Goal: Transaction & Acquisition: Download file/media

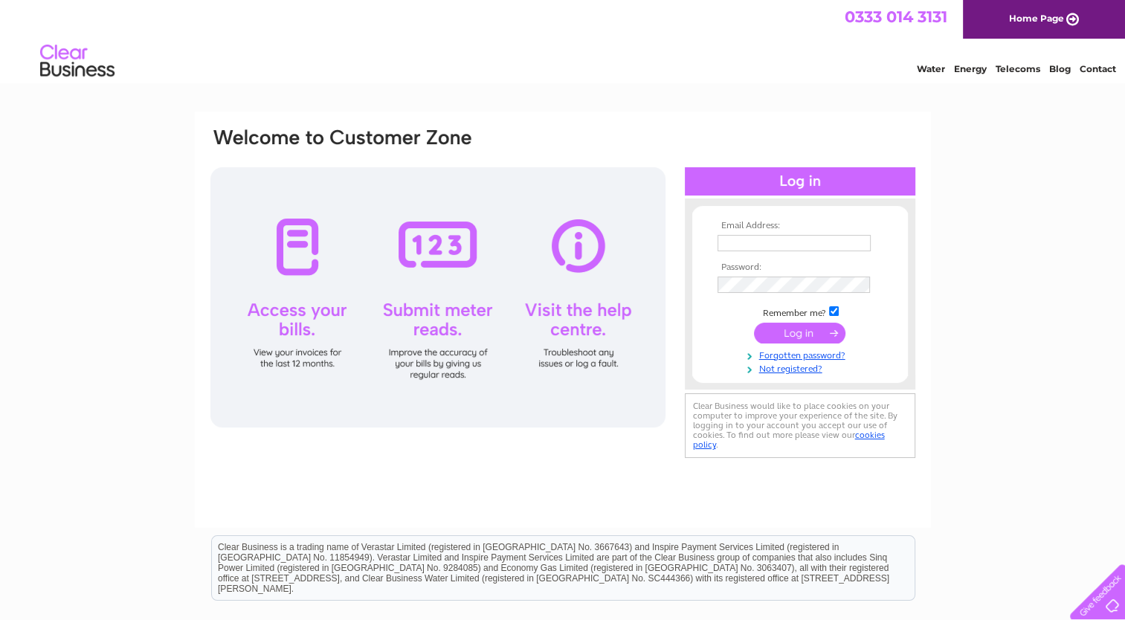
type input "[EMAIL_ADDRESS][DOMAIN_NAME]"
click at [806, 335] on input "submit" at bounding box center [799, 333] width 91 height 21
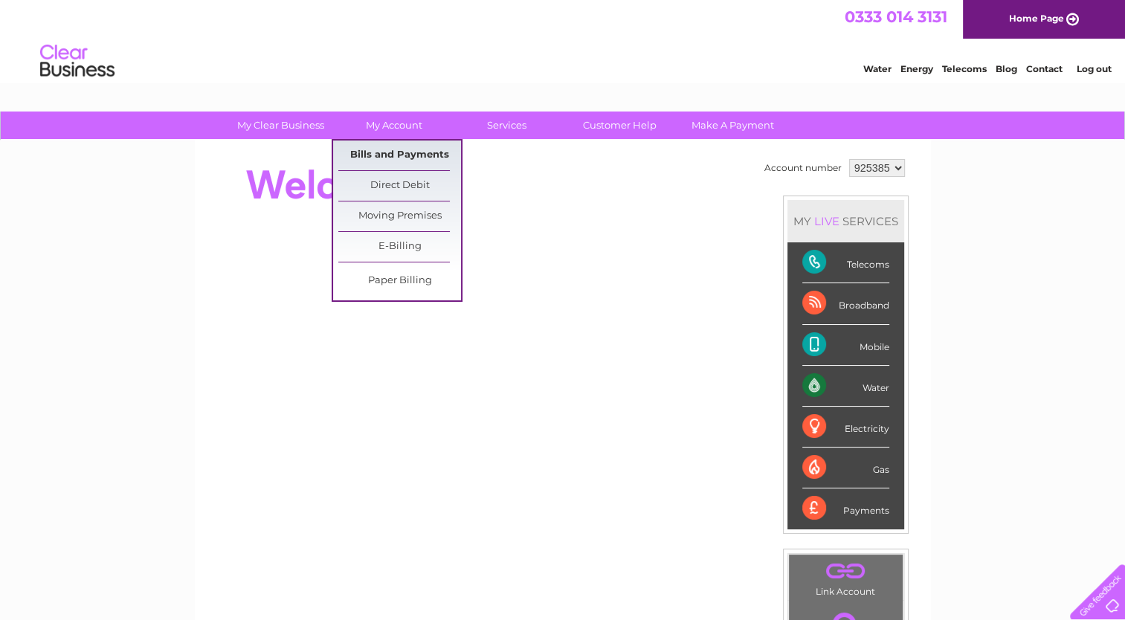
click at [390, 149] on link "Bills and Payments" at bounding box center [399, 156] width 123 height 30
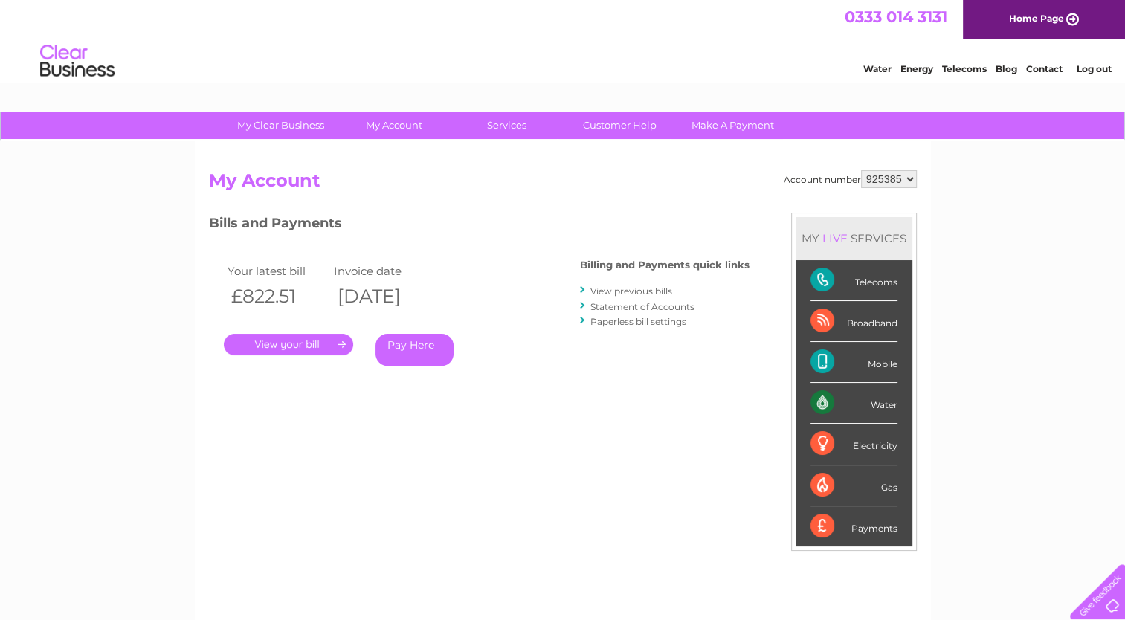
click at [339, 351] on link "." at bounding box center [288, 345] width 129 height 22
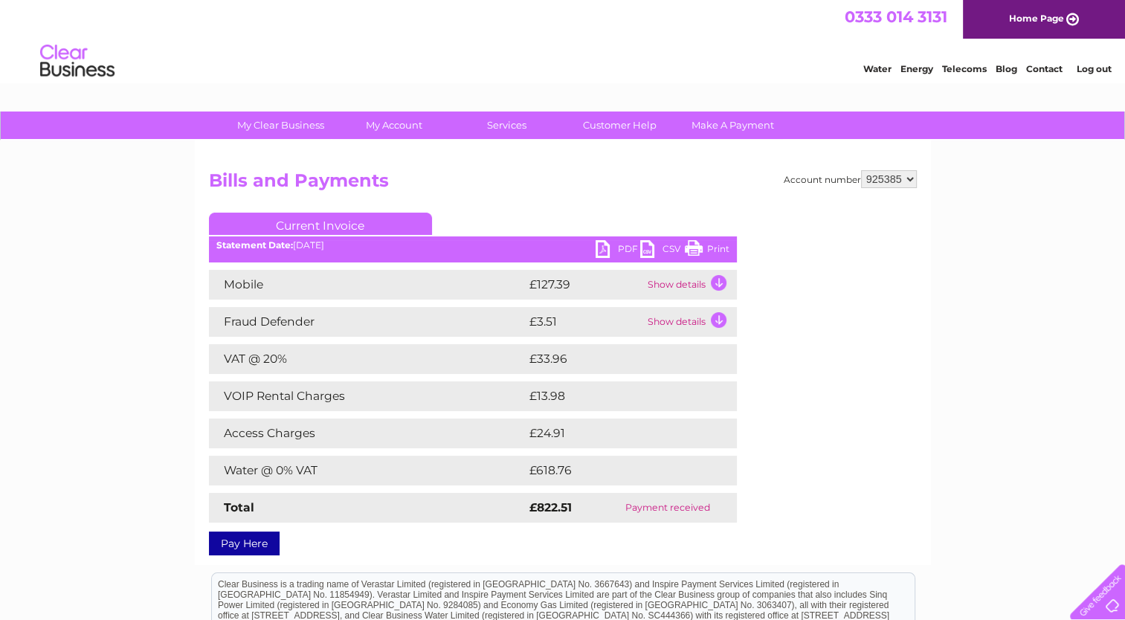
click at [597, 248] on link "PDF" at bounding box center [618, 251] width 45 height 22
